Goal: Task Accomplishment & Management: Manage account settings

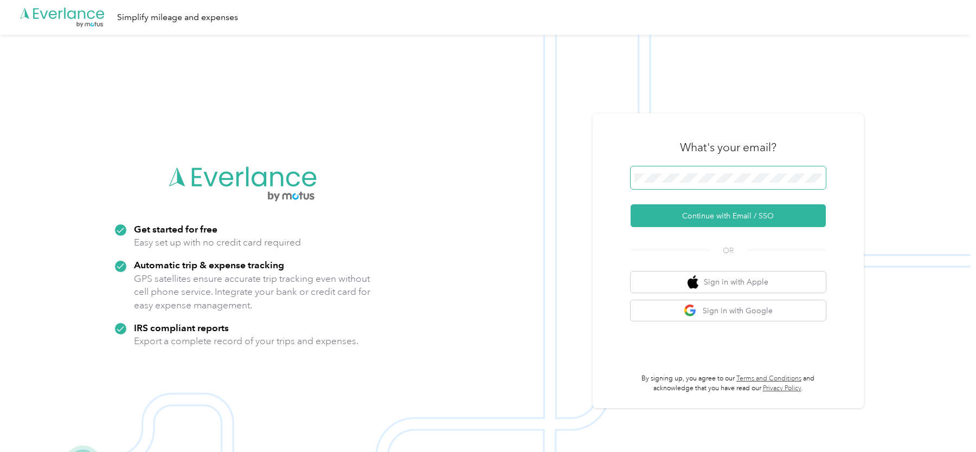
click at [631, 204] on button "Continue with Email / SSO" at bounding box center [728, 215] width 195 height 23
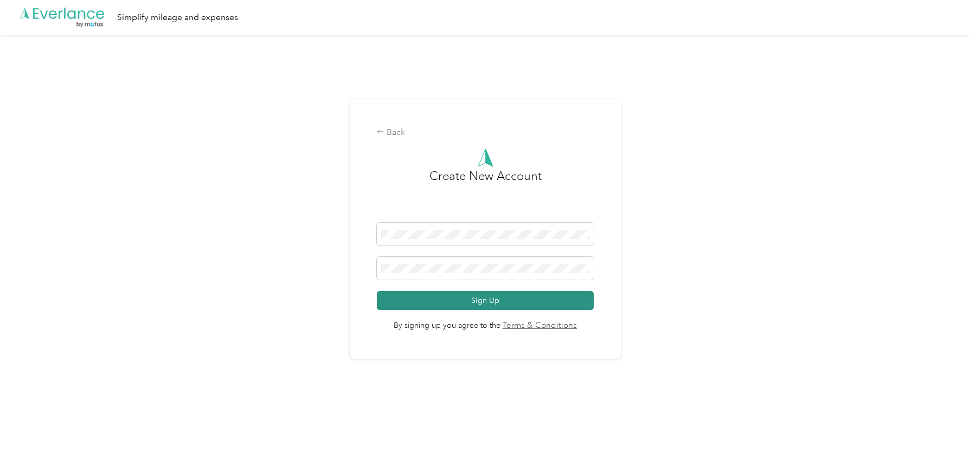
click at [521, 300] on button "Sign Up" at bounding box center [485, 300] width 217 height 19
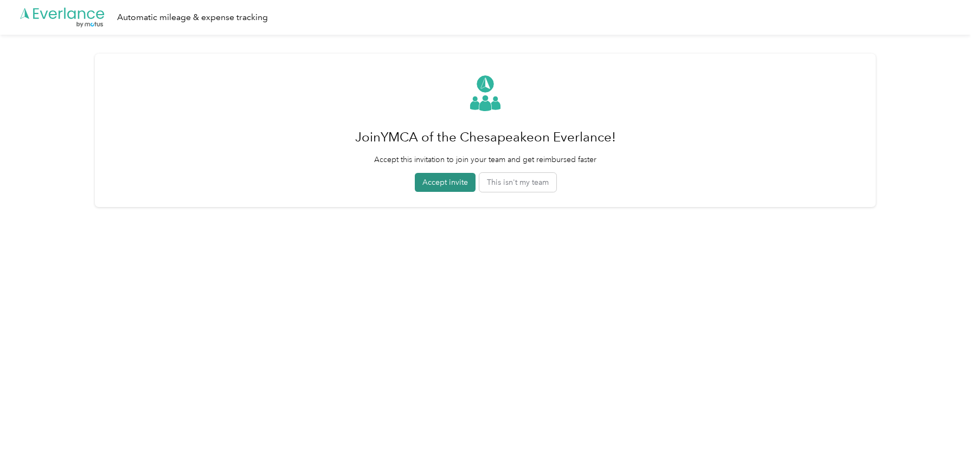
click at [442, 178] on button "Accept invite" at bounding box center [445, 182] width 61 height 19
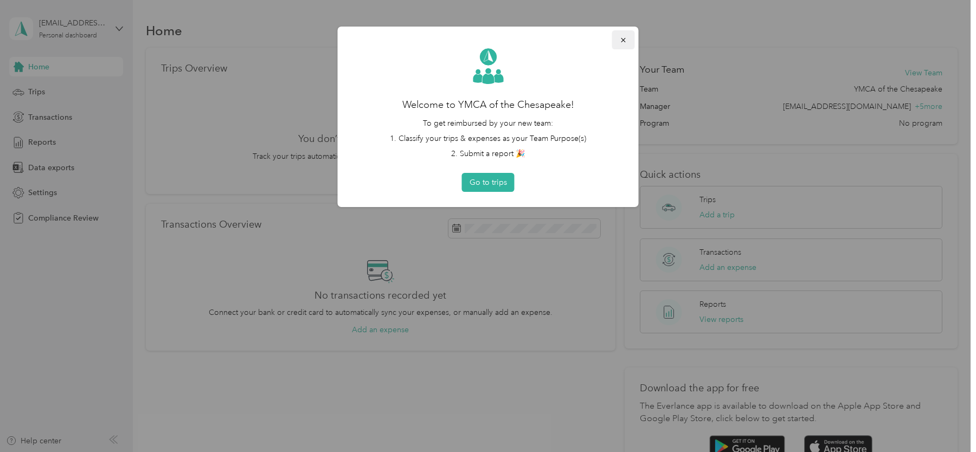
click at [612, 42] on button "button" at bounding box center [623, 39] width 23 height 19
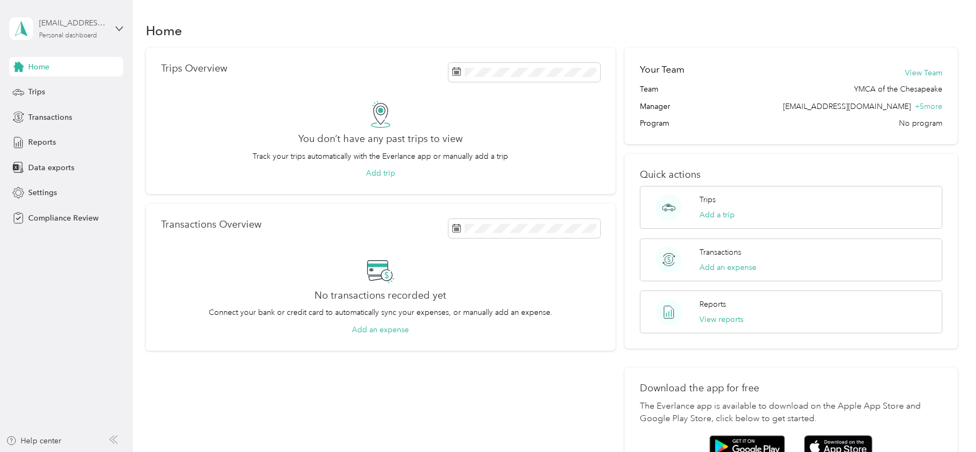
click at [98, 25] on div "[EMAIL_ADDRESS][DOMAIN_NAME]" at bounding box center [73, 22] width 68 height 11
click at [78, 114] on div "Log out" at bounding box center [123, 113] width 213 height 19
